Goal: Navigation & Orientation: Find specific page/section

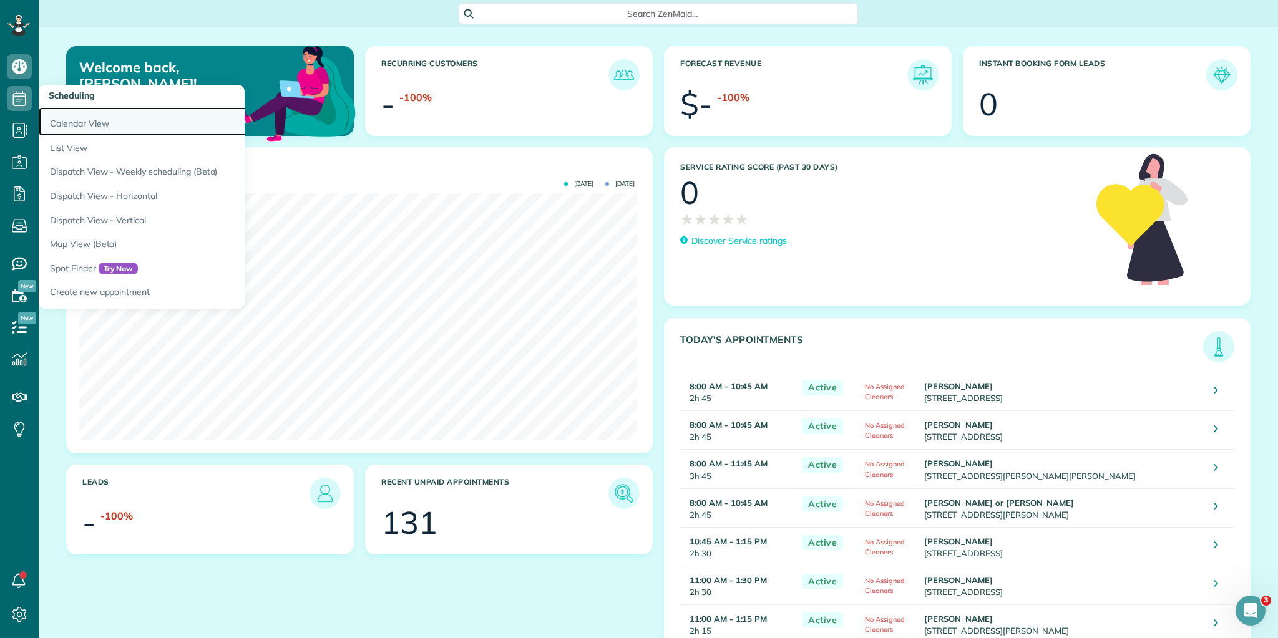
click at [62, 120] on link "Calendar View" at bounding box center [195, 121] width 312 height 29
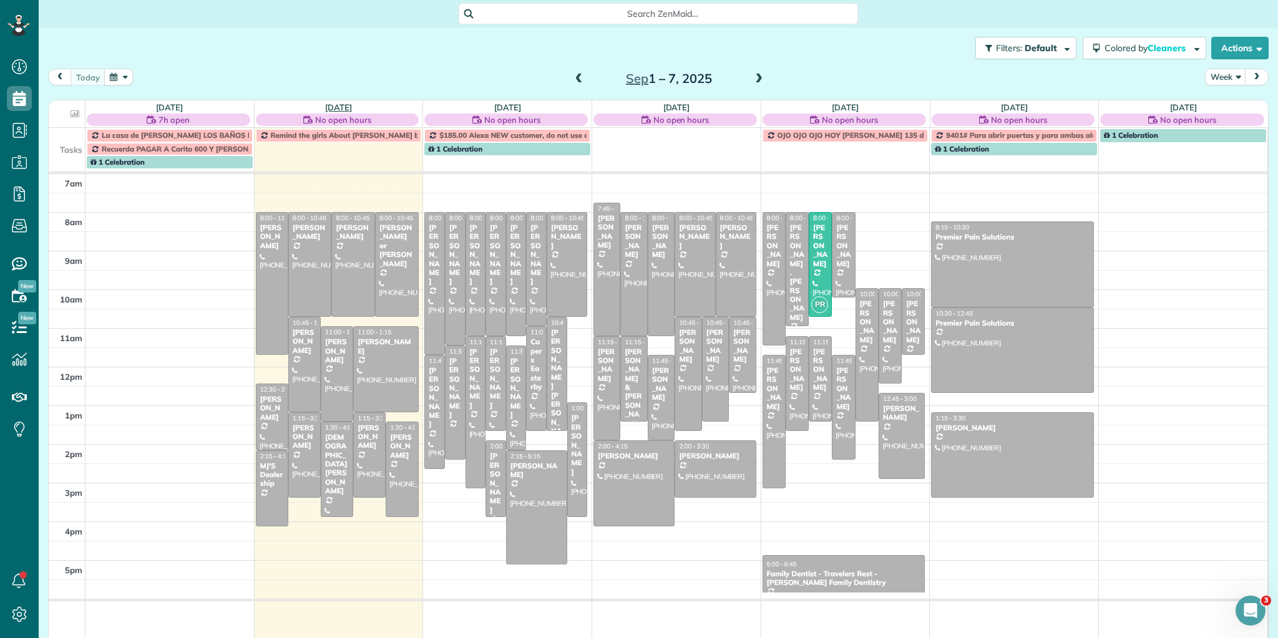
click at [325, 109] on link "[DATE]" at bounding box center [338, 107] width 27 height 10
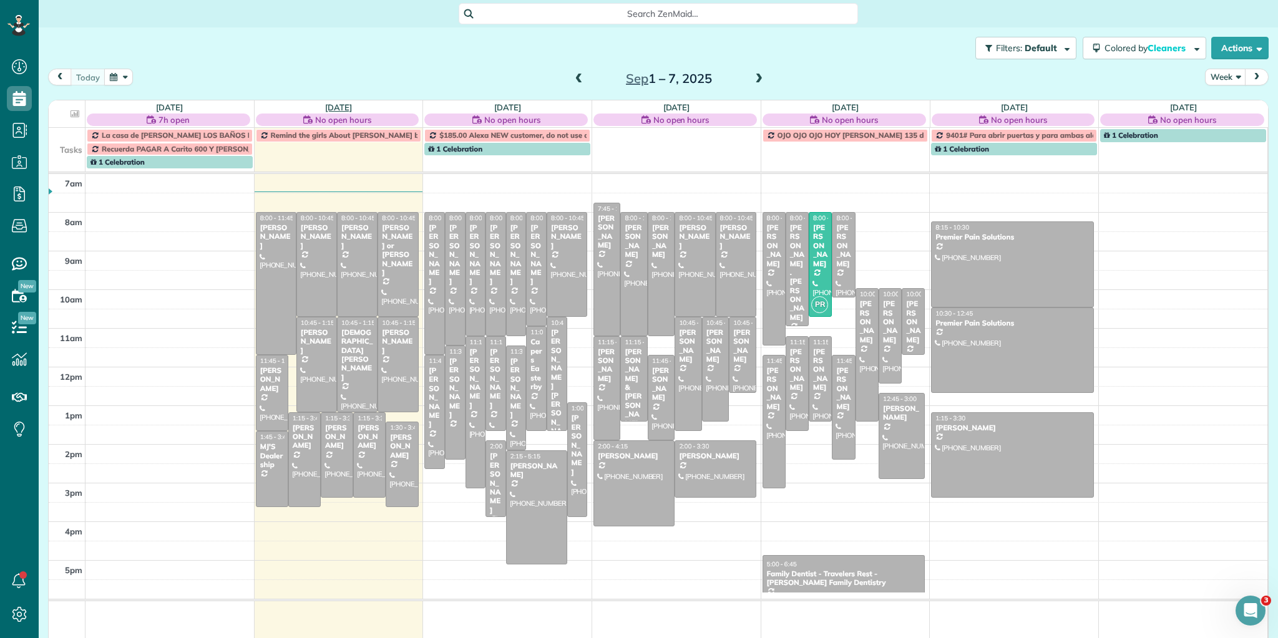
click at [343, 104] on link "[DATE]" at bounding box center [338, 107] width 27 height 10
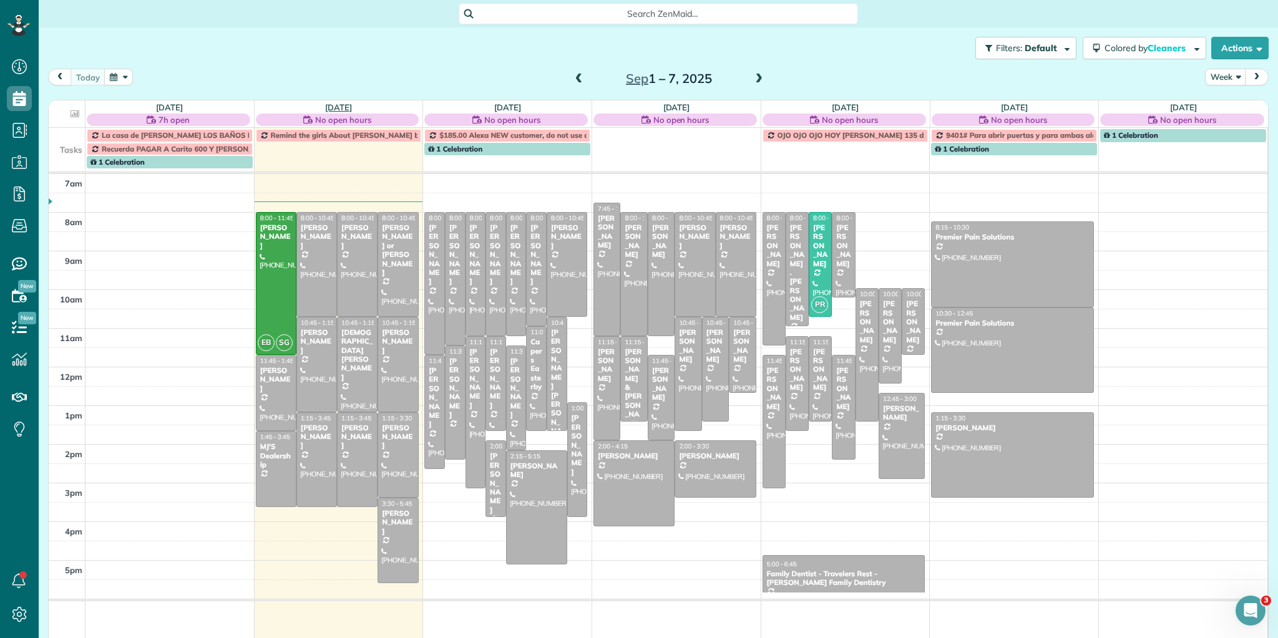
click at [340, 104] on link "Tue 9/2" at bounding box center [338, 107] width 27 height 10
click at [332, 105] on link "Tue 9/2" at bounding box center [338, 107] width 27 height 10
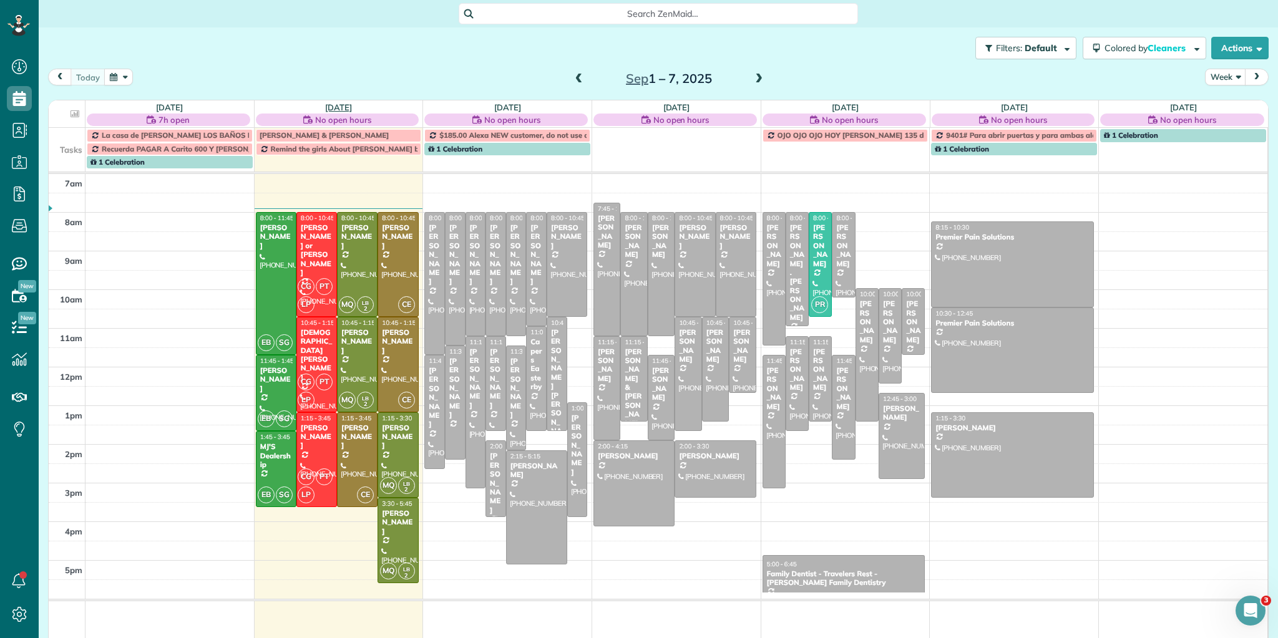
click at [343, 105] on link "Tue 9/2" at bounding box center [338, 107] width 27 height 10
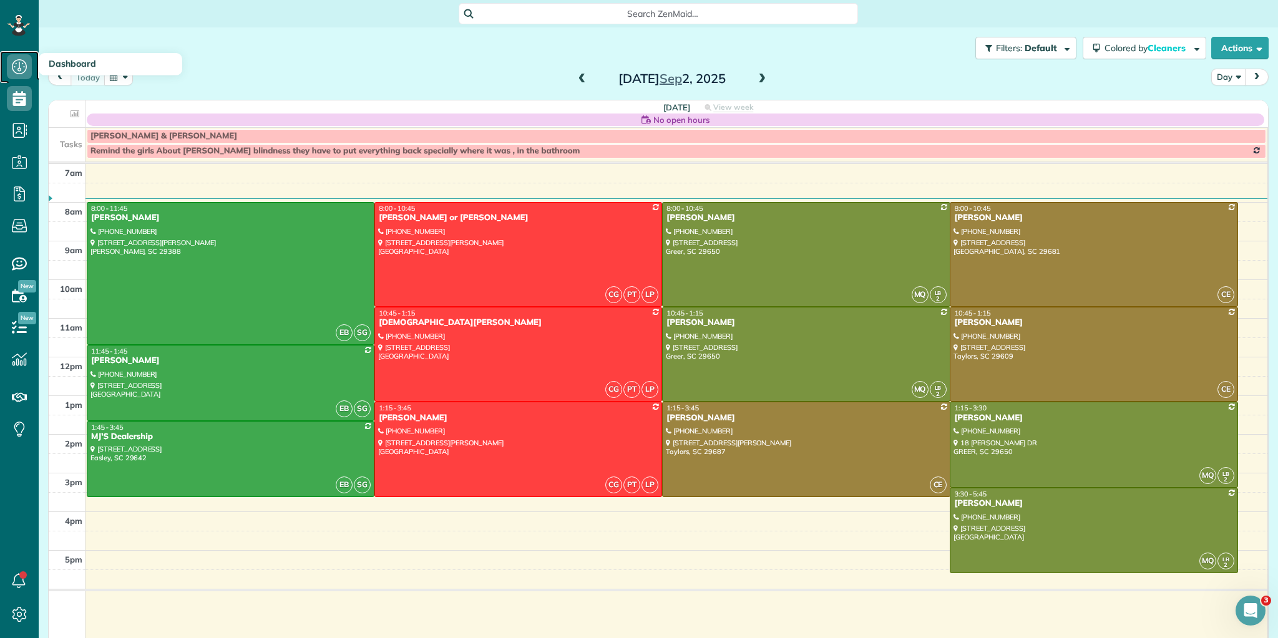
click at [12, 64] on use at bounding box center [19, 66] width 15 height 15
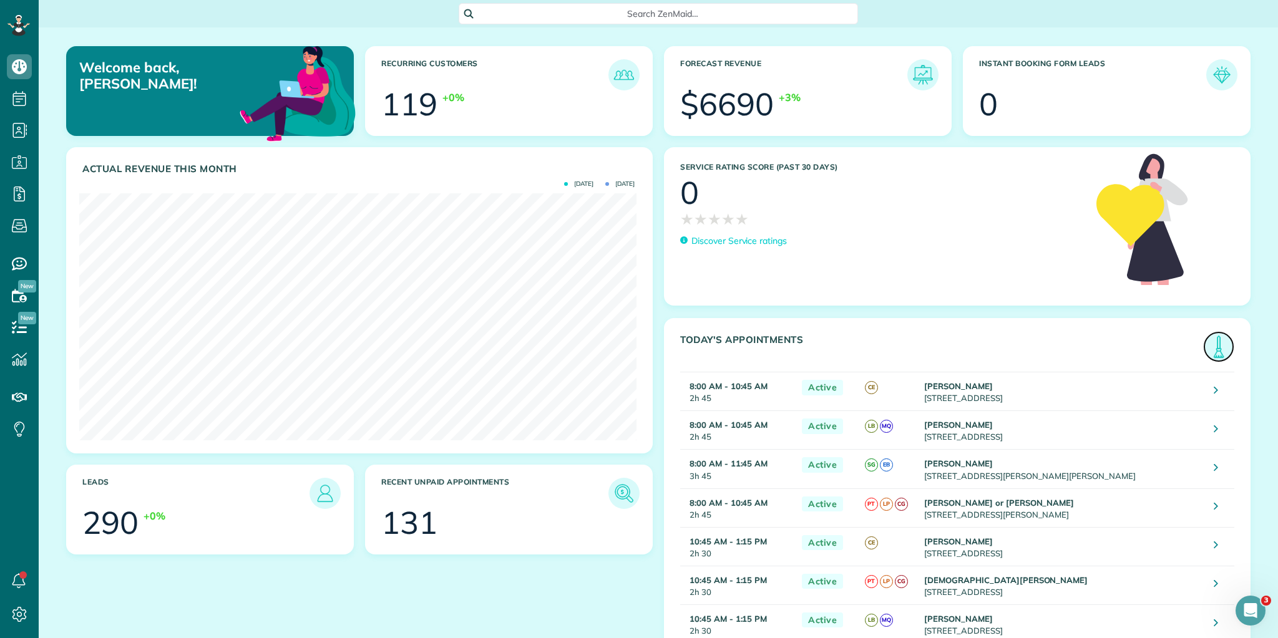
click at [1210, 350] on img at bounding box center [1218, 347] width 29 height 29
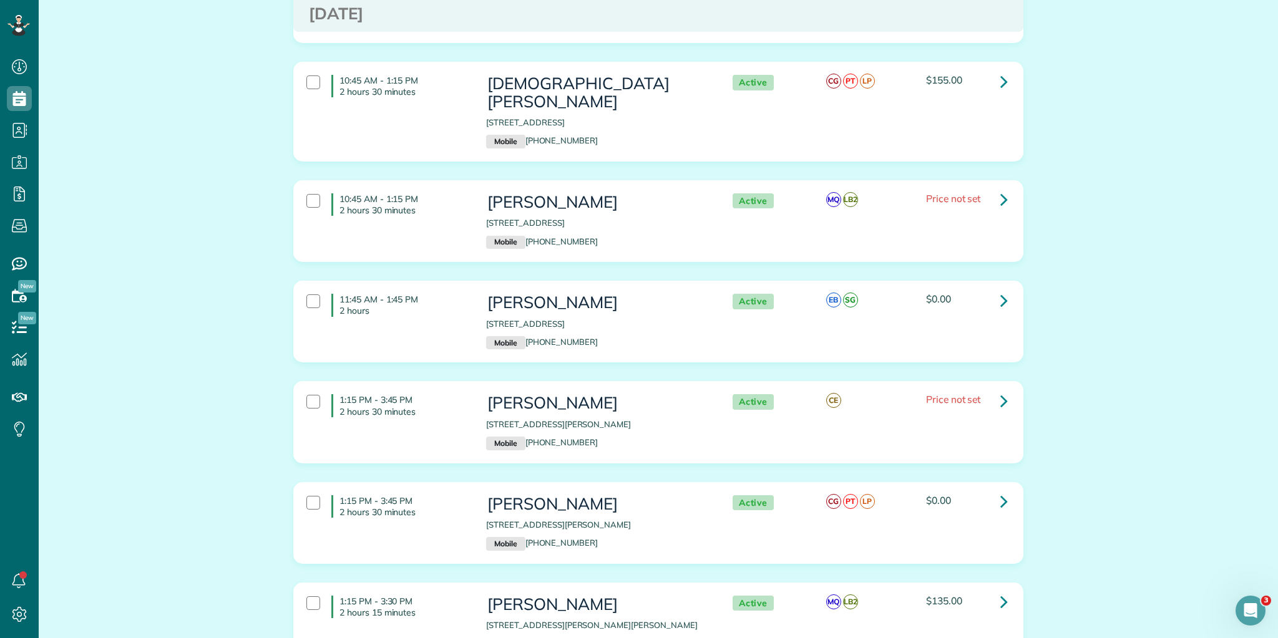
scroll to position [877, 0]
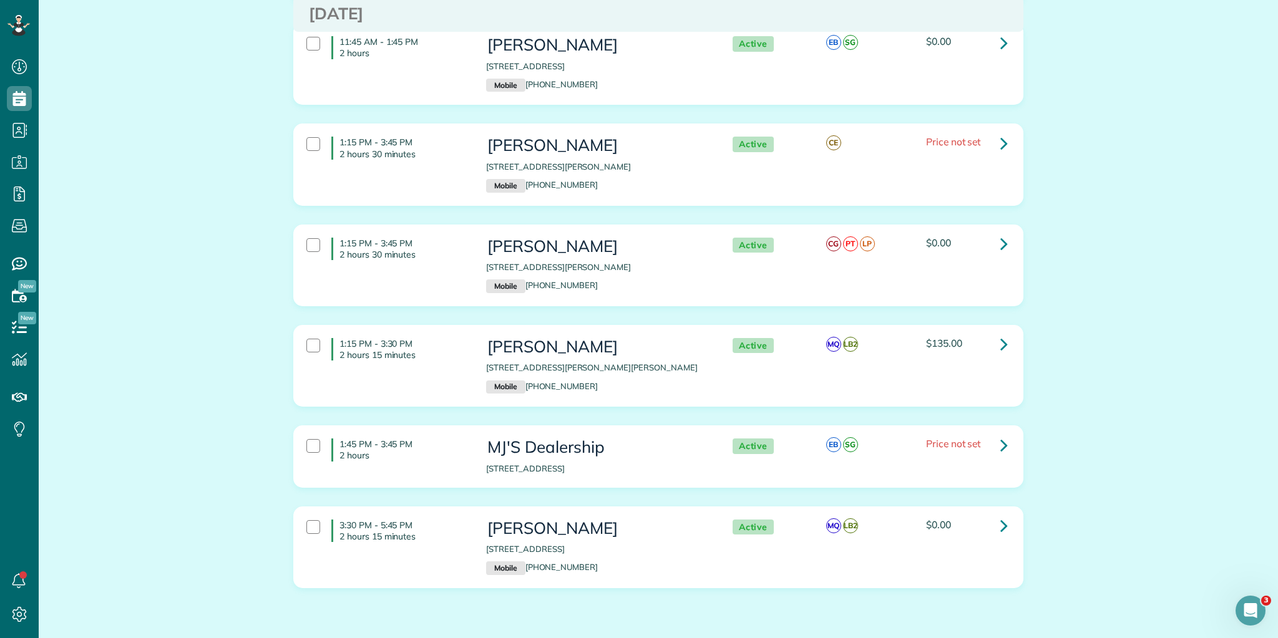
drag, startPoint x: 336, startPoint y: 155, endPoint x: 1274, endPoint y: 637, distance: 1054.2
click at [1274, 637] on main "Search ZenMaid… Appointments the List View [2 min] Schedule Changes Actions Cre…" at bounding box center [658, 319] width 1239 height 638
copy div "8:00 AM - 10:45 AM 2 hours 45 minutes David Coleman 18 Golden Acre Court Simpso…"
drag, startPoint x: 335, startPoint y: 147, endPoint x: 931, endPoint y: 552, distance: 720.2
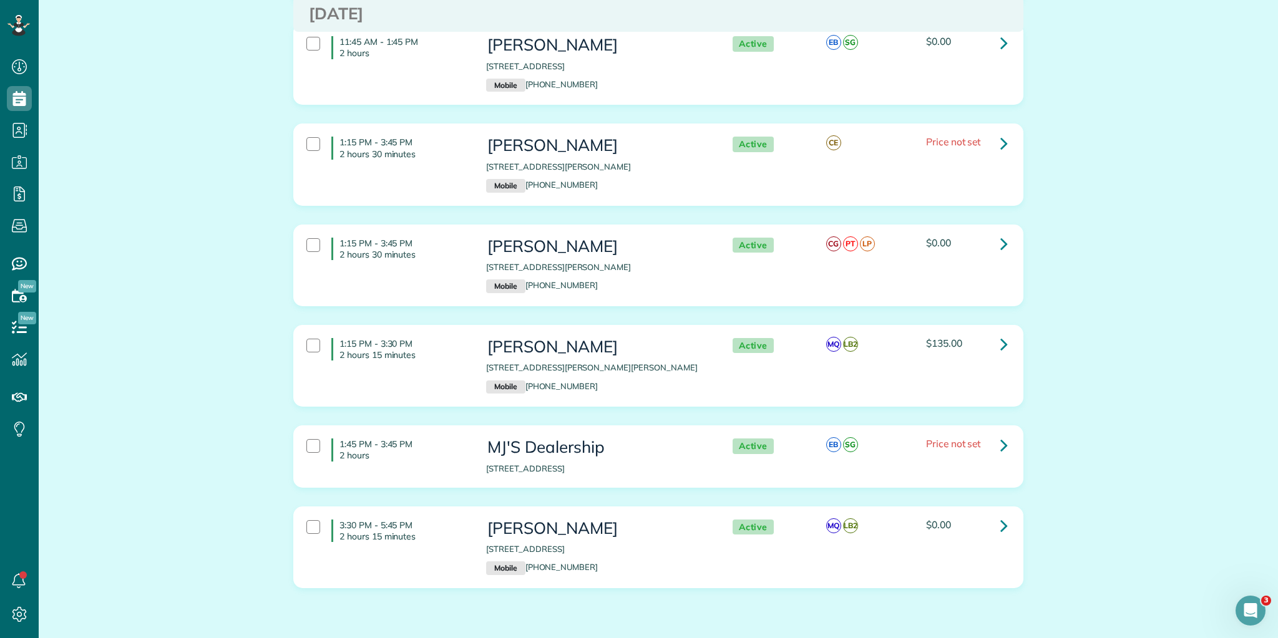
click at [1067, 638] on html "Dashboard Scheduling Calendar View List View Dispatch View - Weekly scheduling …" at bounding box center [639, 319] width 1278 height 638
copy div "10:45 AM - 1:15 PM 2 hours 30 minutes Trina Benson 103 Hickory Hill Lane Taylor…"
click at [311, 371] on div "1:15 PM - 3:30 PM 2 hours 15 minutes Jane Fisher 18 REDDINGTON DR GREER SC 2965…" at bounding box center [658, 375] width 749 height 100
drag, startPoint x: 336, startPoint y: 399, endPoint x: 989, endPoint y: 559, distance: 671.9
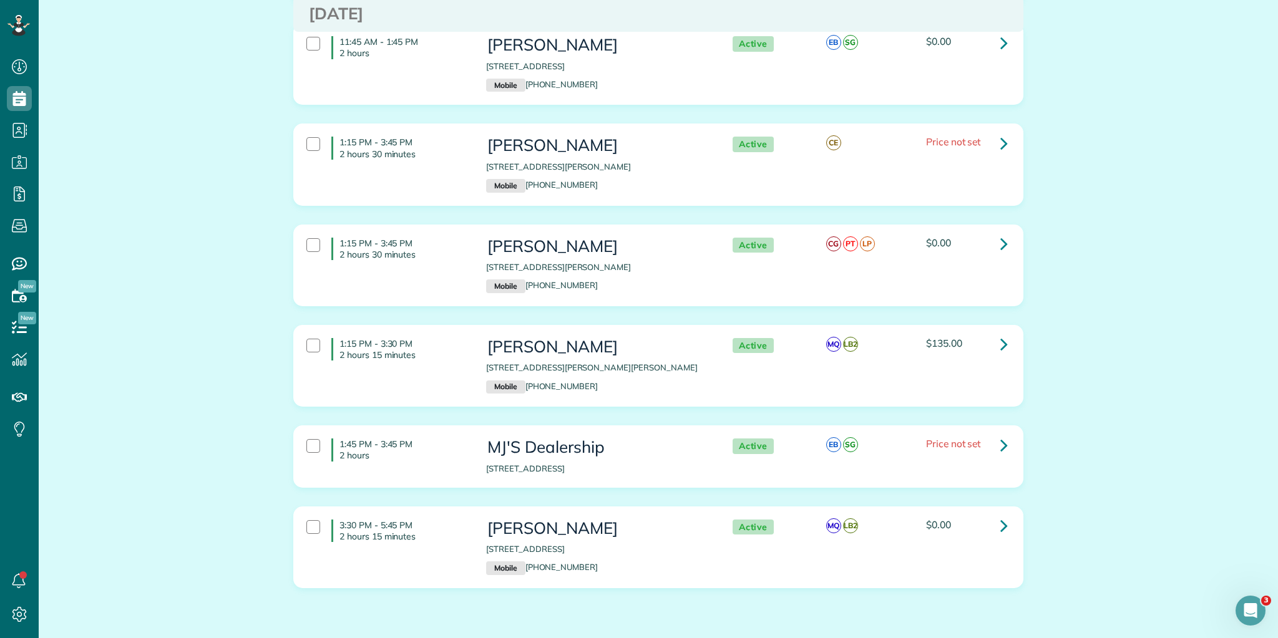
copy div "1:45 PM - 3:45 PM 2 hours MJ'S Dealership 121 Village Lane Easley SC 29642 Acti…"
drag, startPoint x: 336, startPoint y: 481, endPoint x: 1055, endPoint y: 507, distance: 719.4
copy div "3:30 PM - 5:45 PM 2 hours 15 minutes Jannette Costner 19 Ellesmere Drive Greenv…"
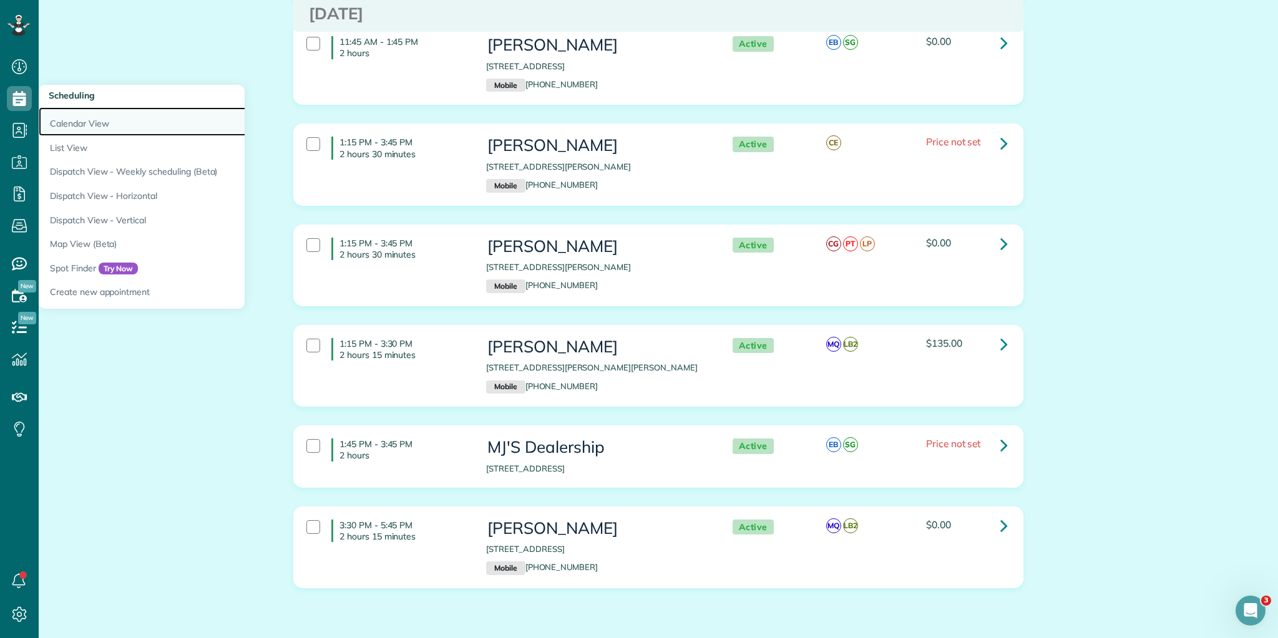
click at [60, 120] on link "Calendar View" at bounding box center [195, 121] width 312 height 29
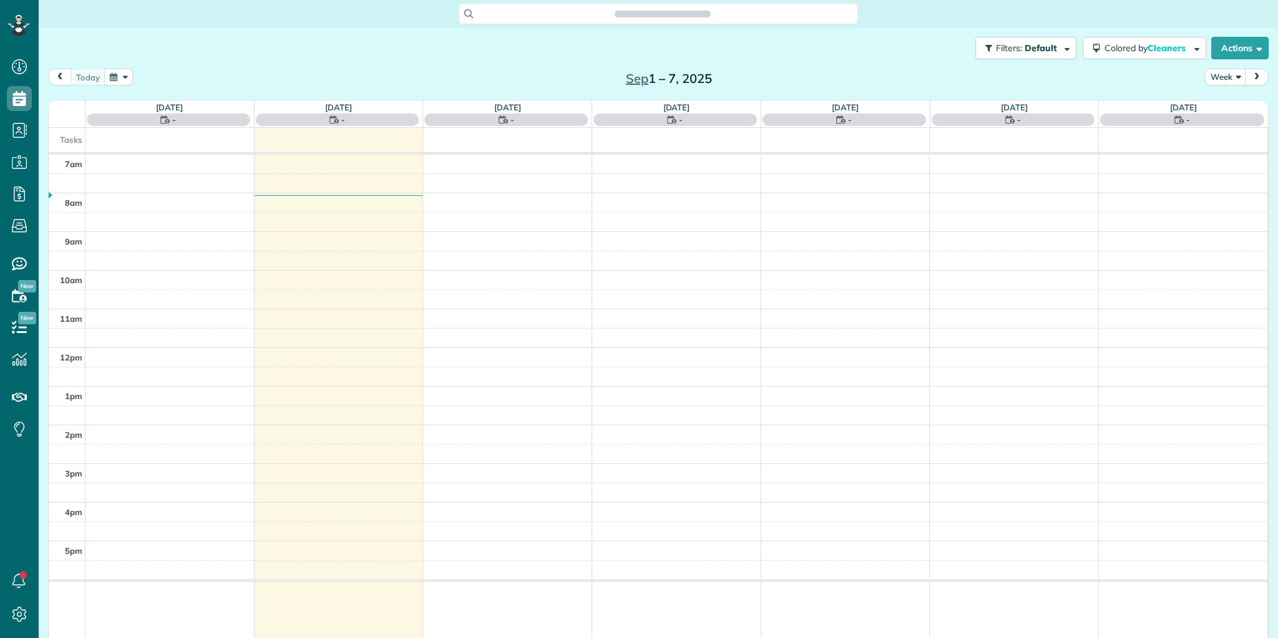
scroll to position [6, 6]
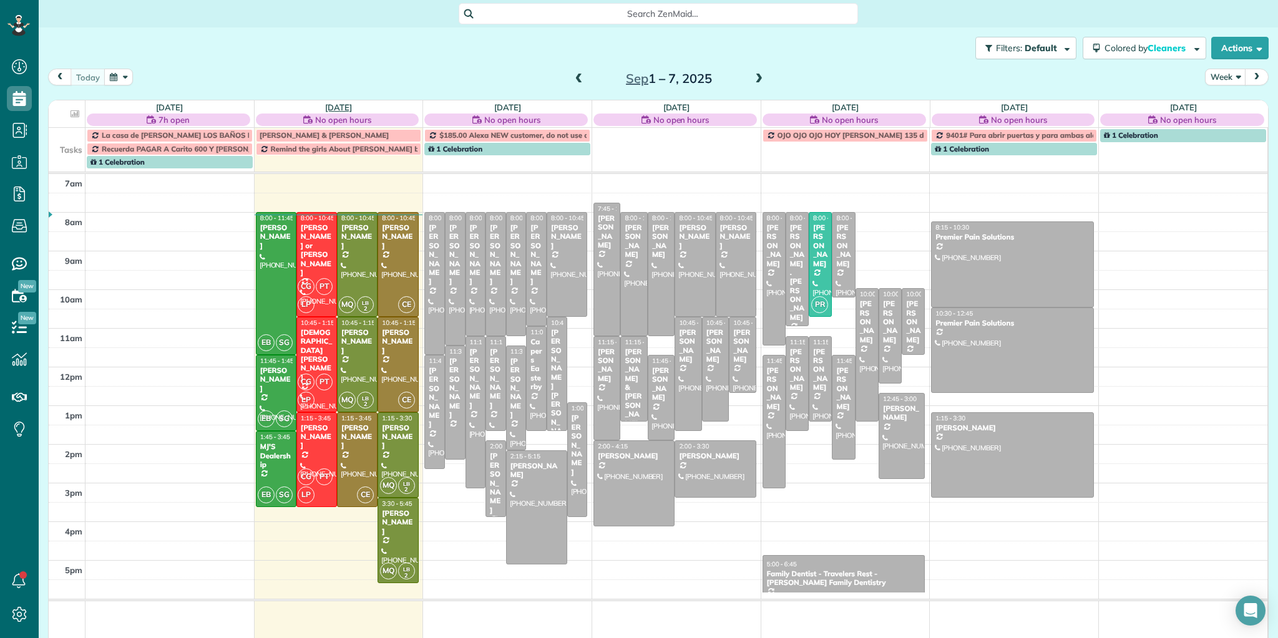
click at [331, 103] on link "[DATE]" at bounding box center [338, 107] width 27 height 10
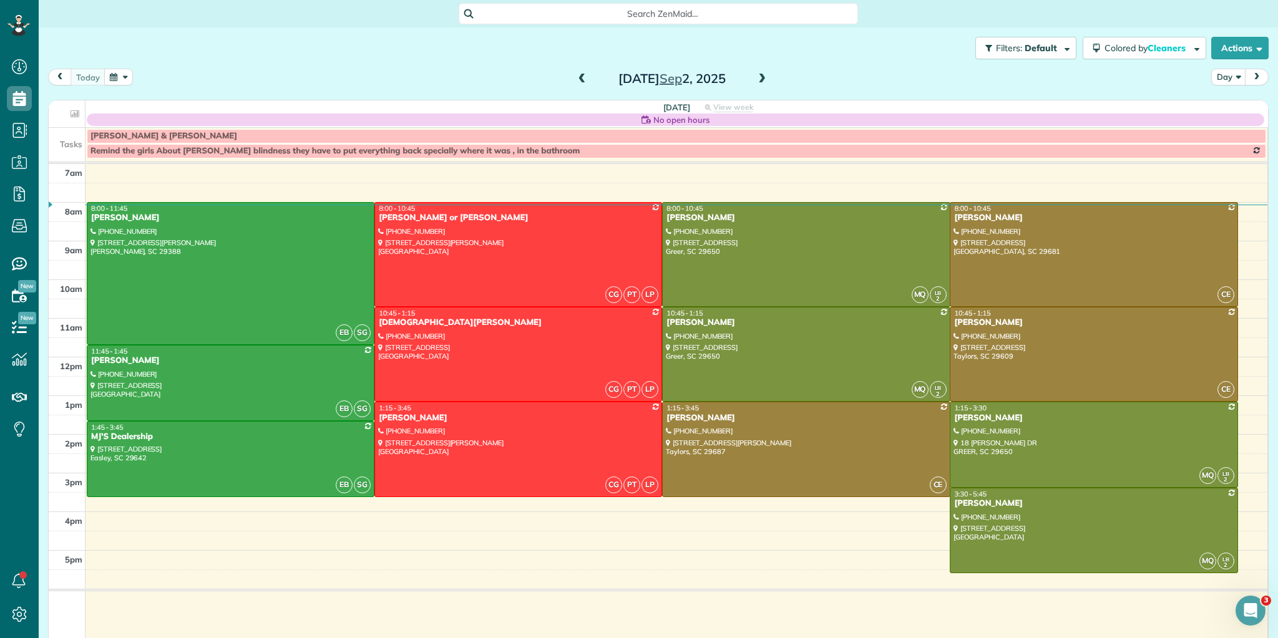
scroll to position [0, 0]
